Goal: Task Accomplishment & Management: Manage account settings

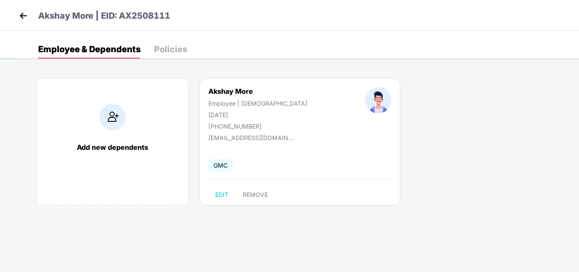
click at [18, 15] on img at bounding box center [23, 15] width 13 height 13
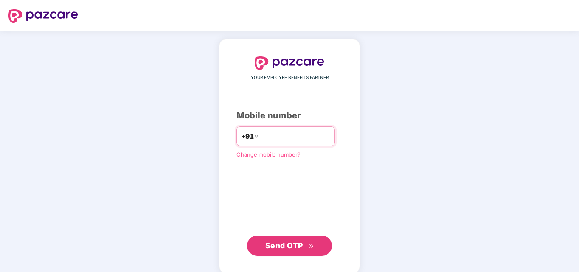
type input "*"
type input "**********"
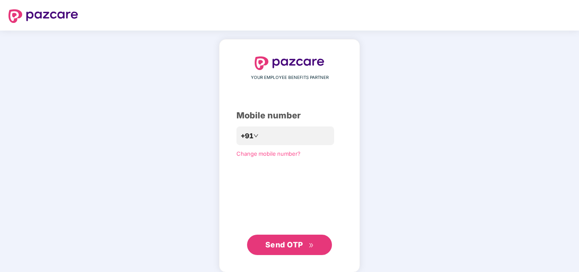
click at [303, 246] on span "Send OTP" at bounding box center [289, 245] width 49 height 12
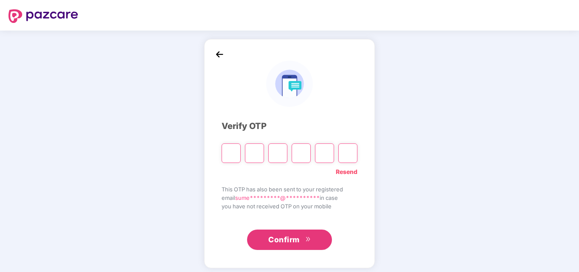
type input "*"
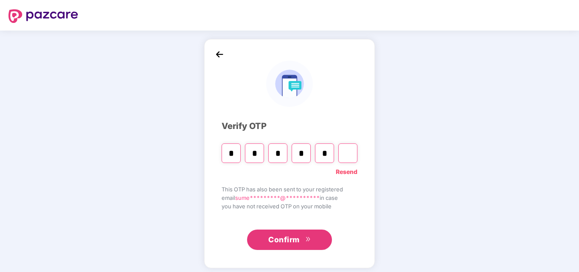
type input "*"
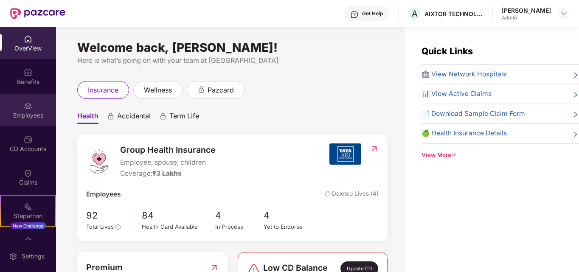
click at [30, 106] on img at bounding box center [28, 106] width 8 height 8
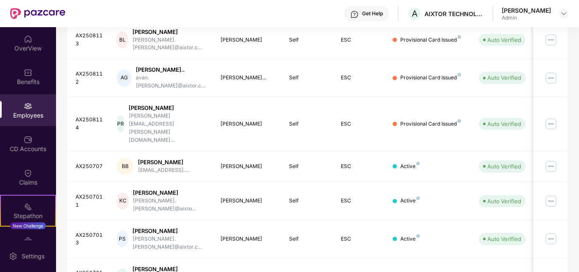
scroll to position [233, 0]
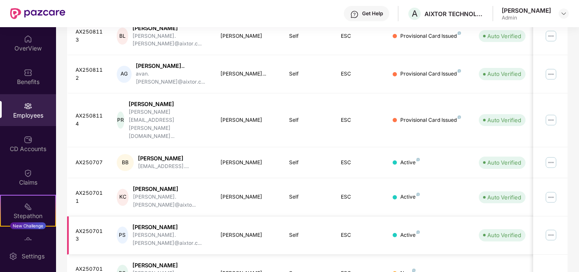
click at [552, 228] on img at bounding box center [551, 235] width 14 height 14
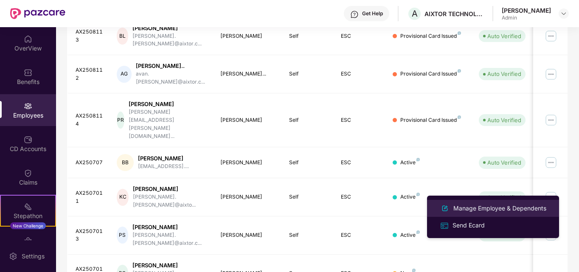
click at [514, 208] on div "Manage Employee & Dependents" at bounding box center [500, 208] width 96 height 9
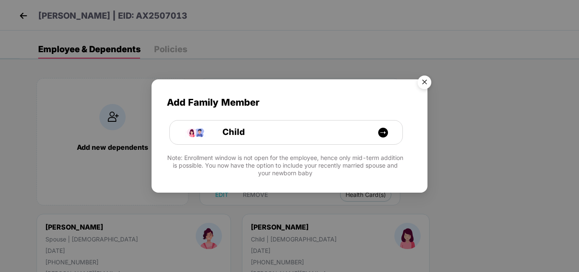
click at [422, 80] on img "Close" at bounding box center [425, 84] width 24 height 24
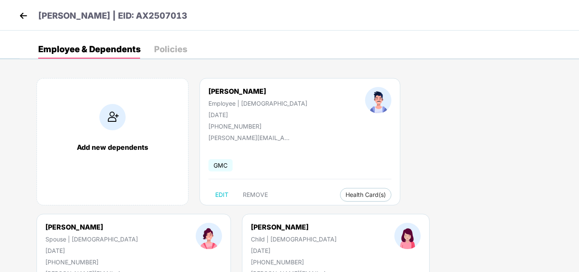
click at [111, 46] on div "Employee & Dependents" at bounding box center [89, 49] width 102 height 8
click at [173, 48] on div "Policies" at bounding box center [170, 49] width 33 height 8
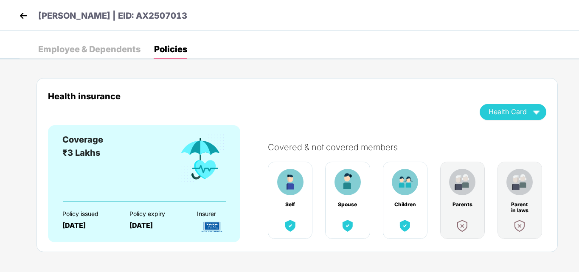
click at [21, 17] on img at bounding box center [23, 15] width 13 height 13
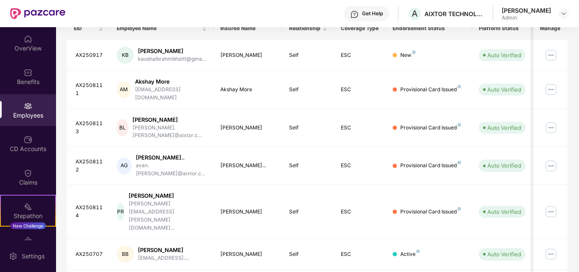
scroll to position [257, 0]
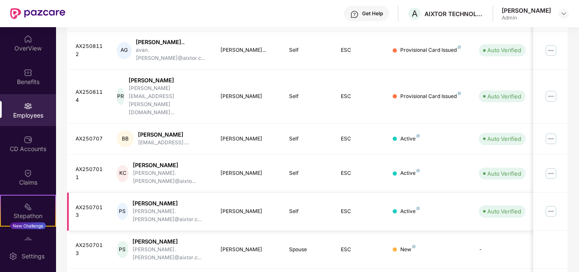
click at [553, 205] on img at bounding box center [551, 212] width 14 height 14
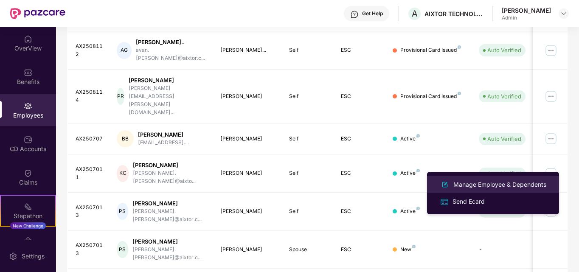
click at [500, 183] on div "Manage Employee & Dependents" at bounding box center [500, 184] width 96 height 9
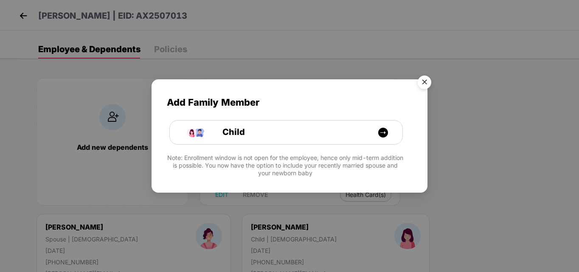
click at [425, 81] on img "Close" at bounding box center [425, 84] width 24 height 24
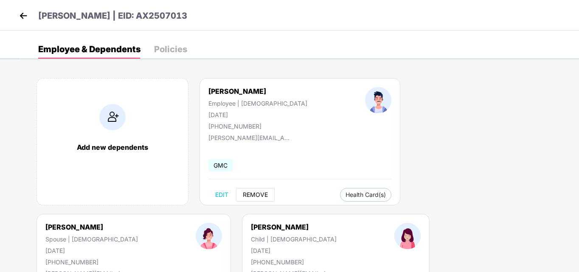
click at [250, 196] on span "REMOVE" at bounding box center [255, 194] width 25 height 7
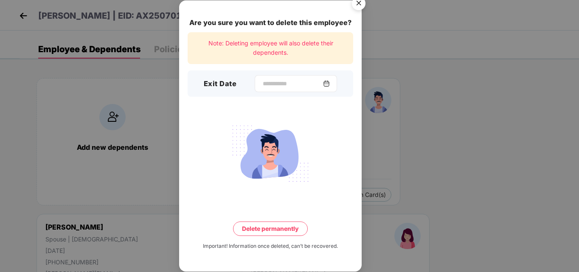
click at [330, 83] on img at bounding box center [326, 83] width 7 height 7
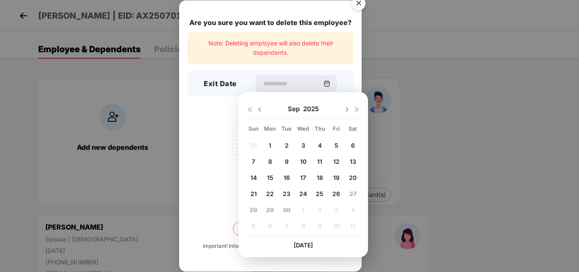
click at [335, 194] on span "26" at bounding box center [336, 193] width 8 height 7
type input "**********"
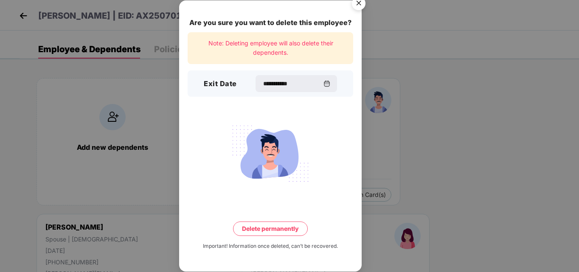
click at [270, 225] on button "Delete permanently" at bounding box center [270, 229] width 75 height 14
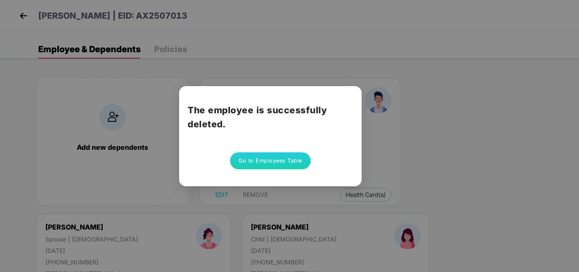
click at [259, 155] on button "Go to Employees Table" at bounding box center [270, 160] width 81 height 17
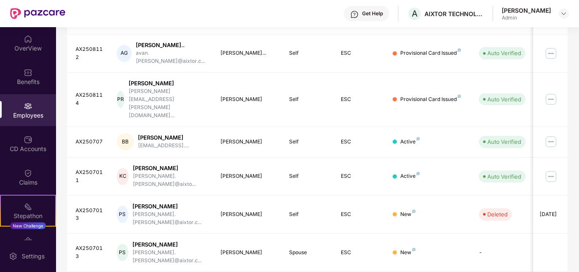
scroll to position [257, 0]
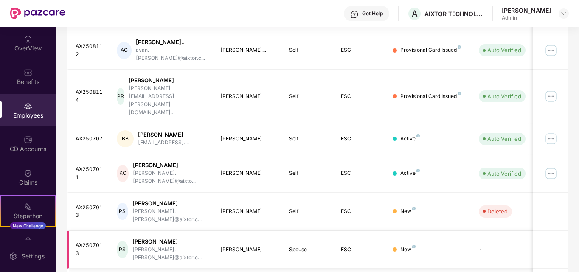
click at [143, 231] on td "PS [PERSON_NAME] [PERSON_NAME].[PERSON_NAME]@aixtor.c..." at bounding box center [162, 250] width 104 height 38
click at [81, 231] on td "AX2507013" at bounding box center [88, 250] width 43 height 38
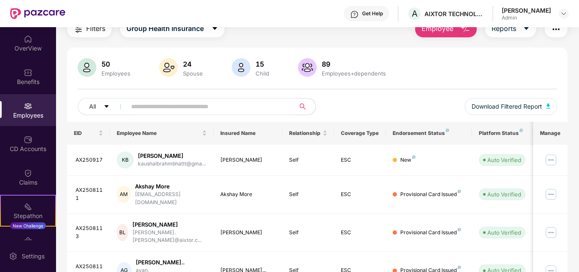
scroll to position [0, 0]
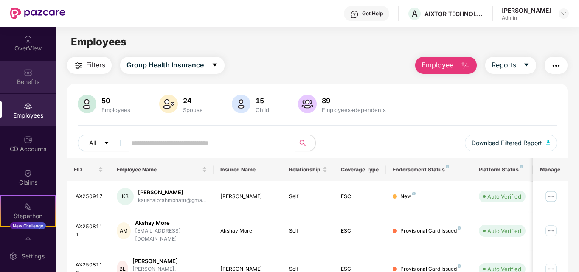
click at [31, 71] on div "Benefits" at bounding box center [28, 77] width 56 height 32
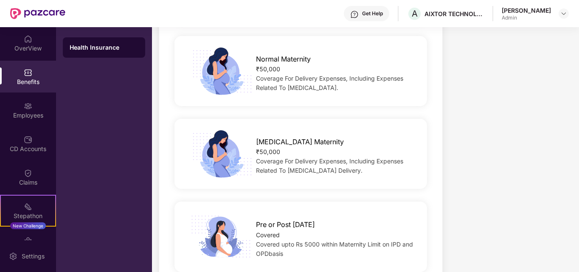
scroll to position [1017, 0]
